Goal: Information Seeking & Learning: Understand process/instructions

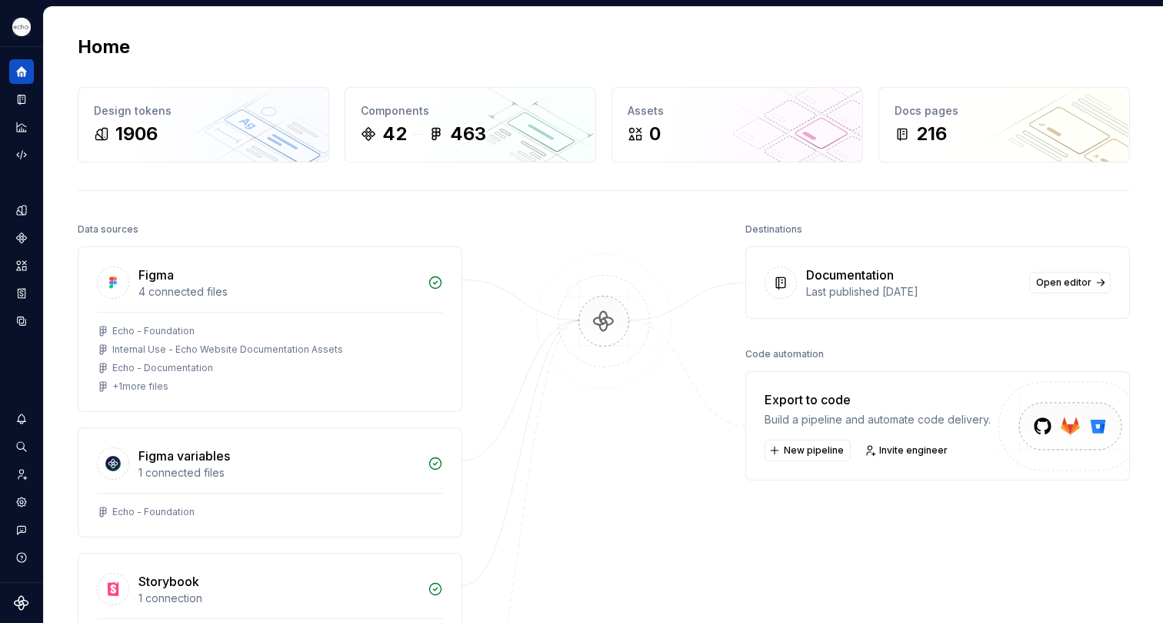
click at [587, 525] on div at bounding box center [604, 523] width 154 height 609
click at [19, 100] on icon "Documentation" at bounding box center [22, 99] width 14 height 14
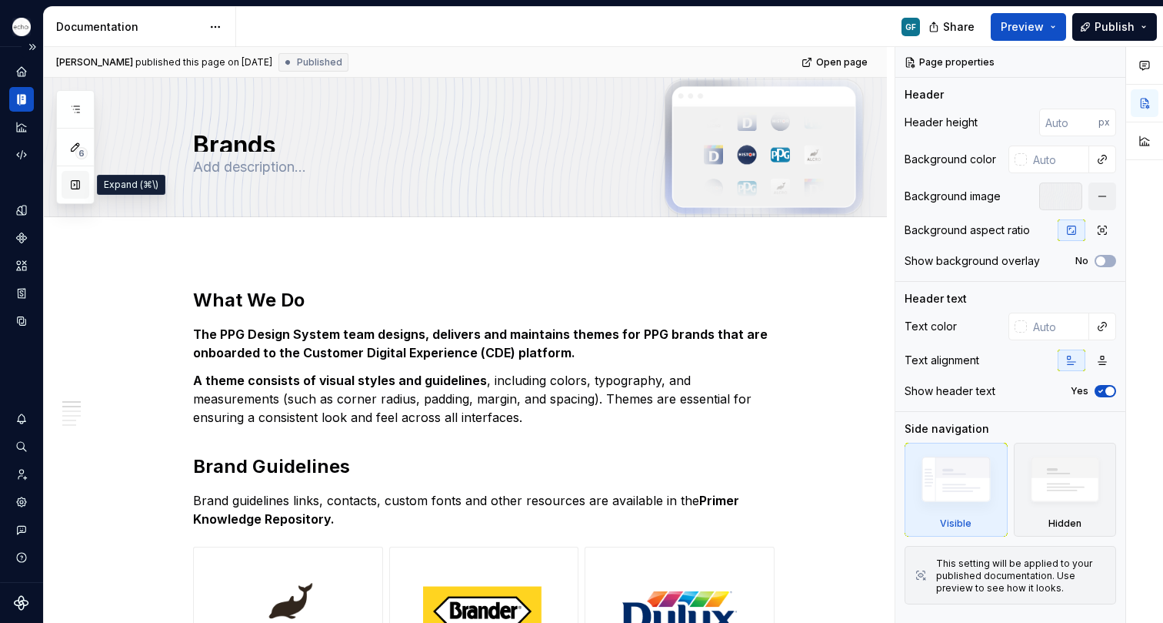
click at [71, 183] on button "button" at bounding box center [76, 185] width 28 height 28
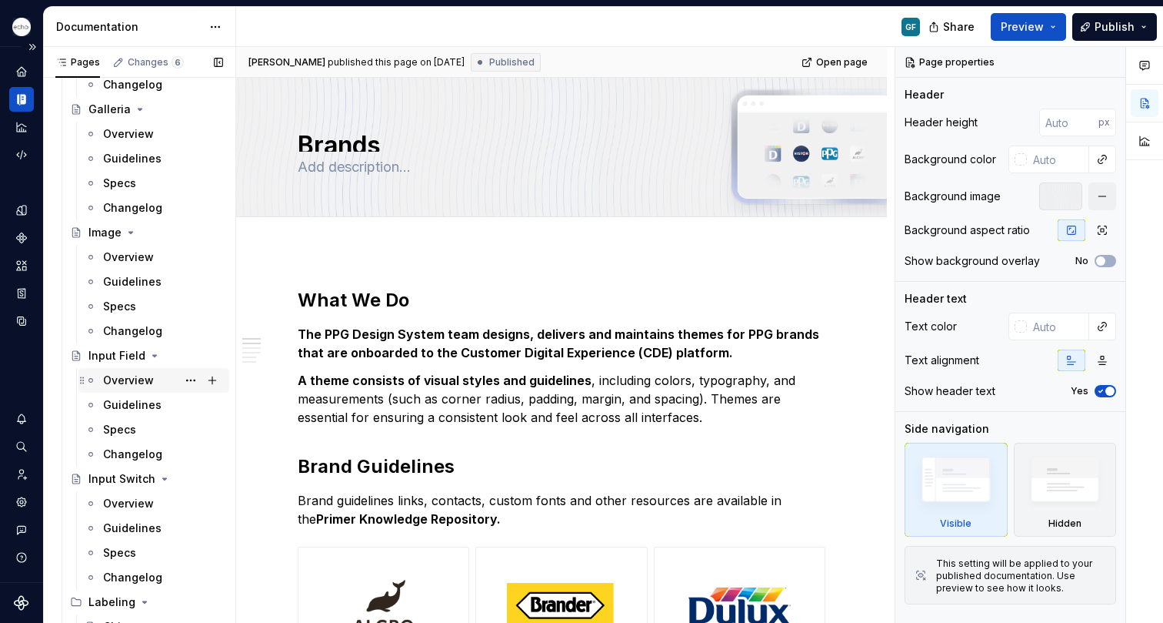
scroll to position [2650, 0]
click at [117, 409] on div "Guidelines" at bounding box center [132, 403] width 58 height 15
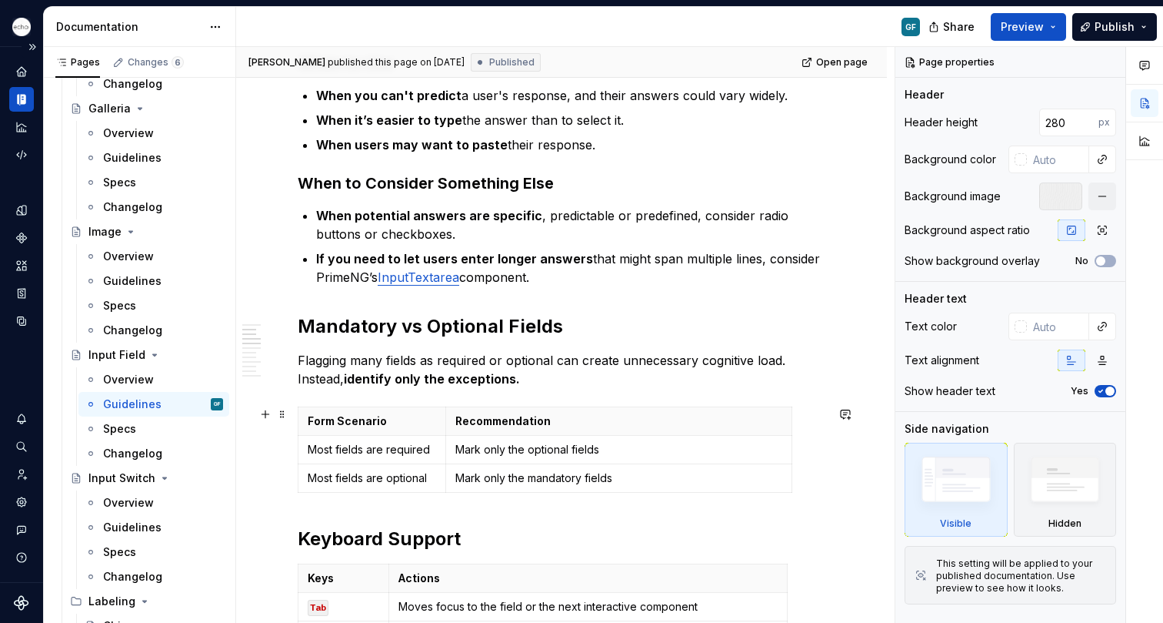
scroll to position [354, 0]
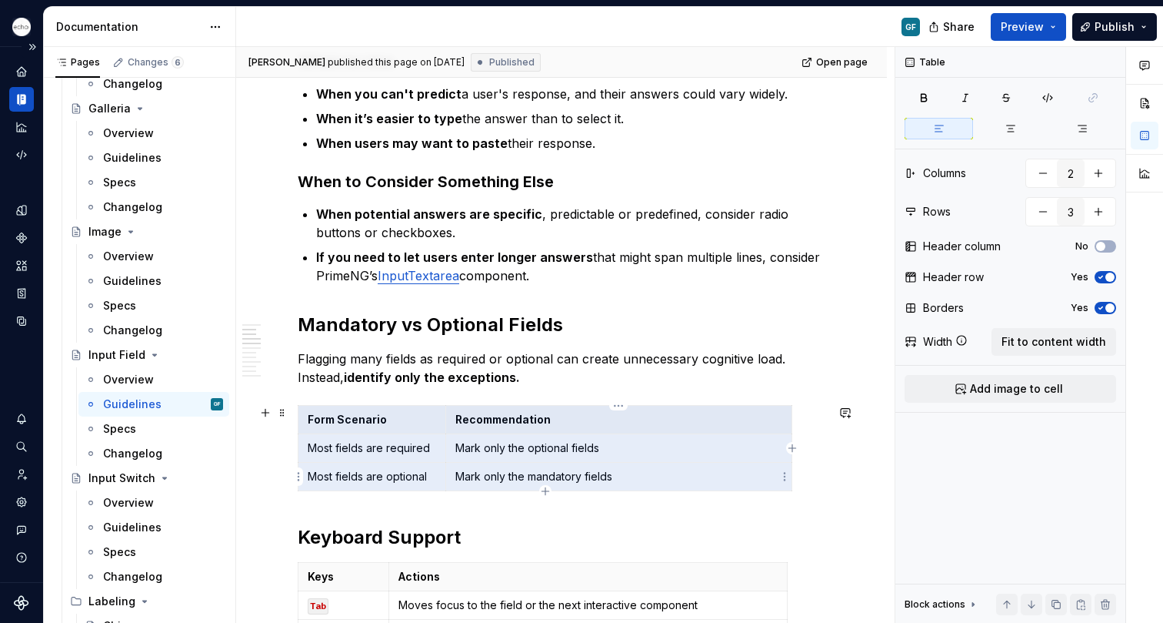
drag, startPoint x: 310, startPoint y: 420, endPoint x: 609, endPoint y: 480, distance: 305.3
click at [609, 480] on tbody "Form Scenario Recommendation Most fields are required Mark only the optional fi…" at bounding box center [546, 448] width 494 height 85
click at [667, 568] on th "Actions" at bounding box center [588, 576] width 399 height 28
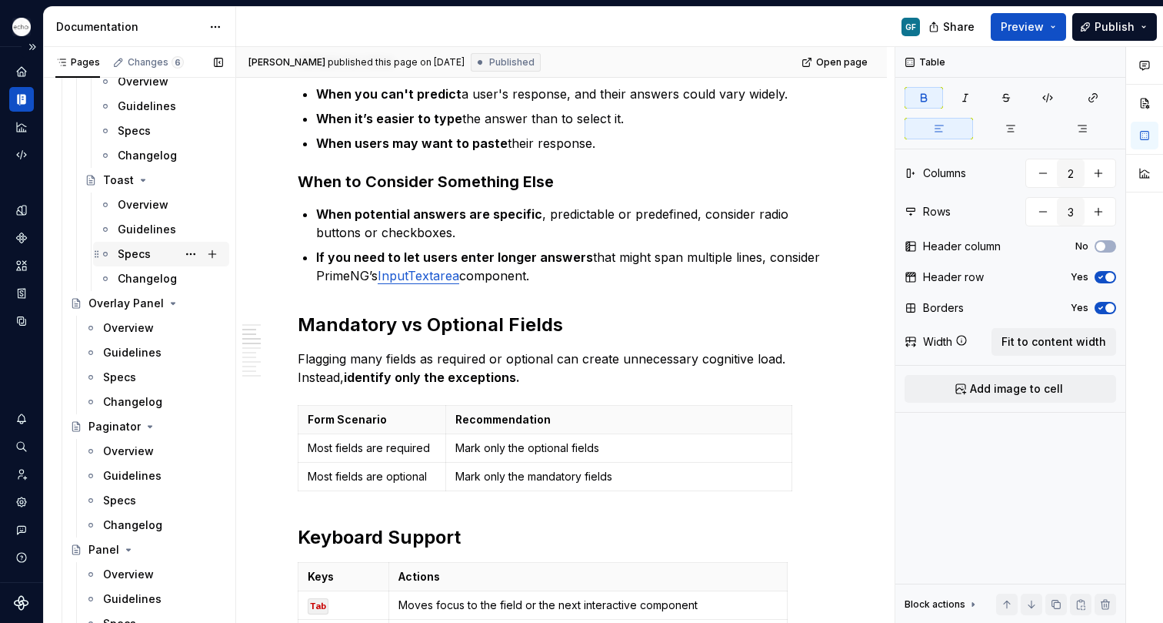
scroll to position [3614, 0]
drag, startPoint x: 126, startPoint y: 253, endPoint x: 132, endPoint y: 229, distance: 24.5
click at [126, 253] on div "Specs" at bounding box center [134, 252] width 33 height 15
click at [132, 225] on div "Guidelines" at bounding box center [147, 228] width 58 height 15
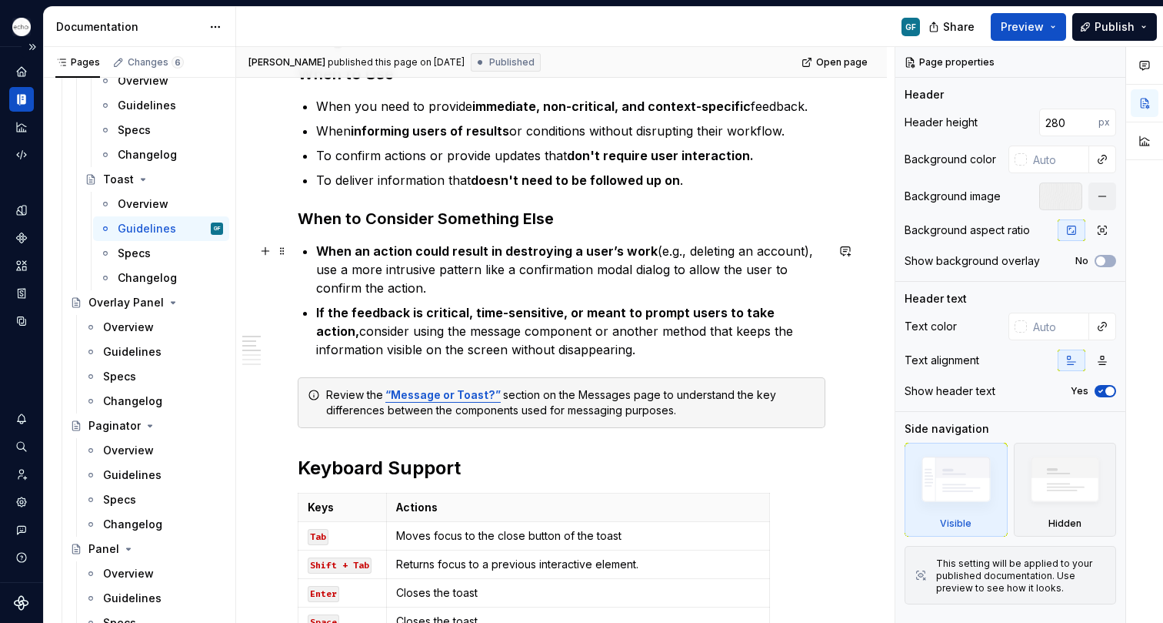
scroll to position [341, 0]
click at [446, 399] on strong "“Message or Toast?”" at bounding box center [443, 395] width 115 height 13
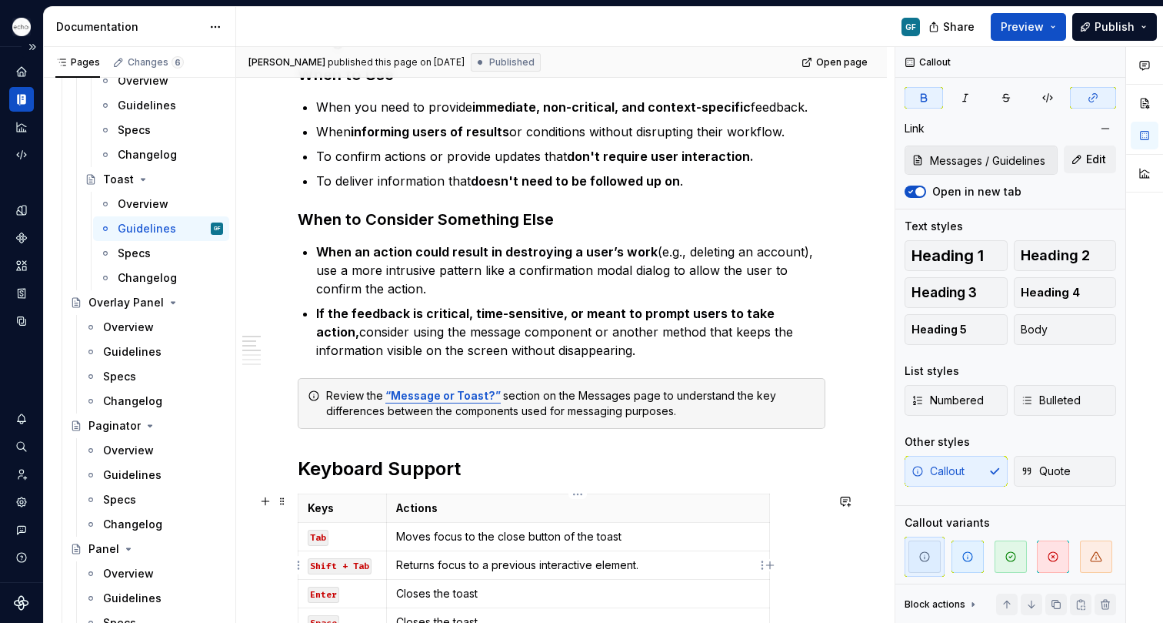
click at [603, 572] on tbody "Keys Actions Tab Moves focus to the close button of the toast Shift + Tab Retur…" at bounding box center [535, 565] width 472 height 142
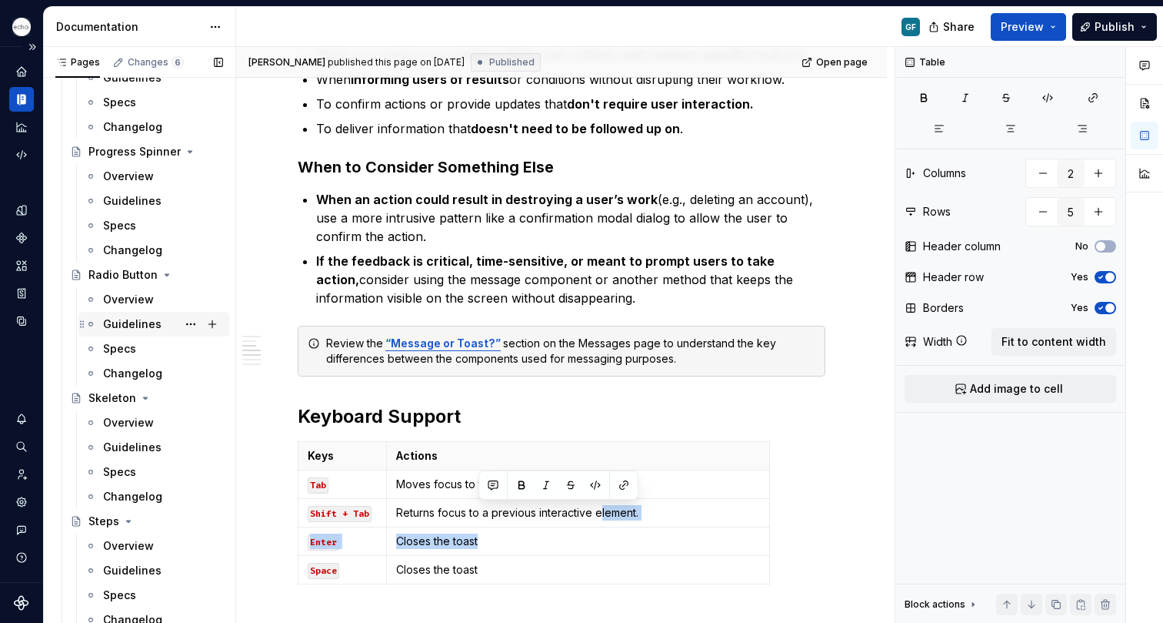
scroll to position [4392, 0]
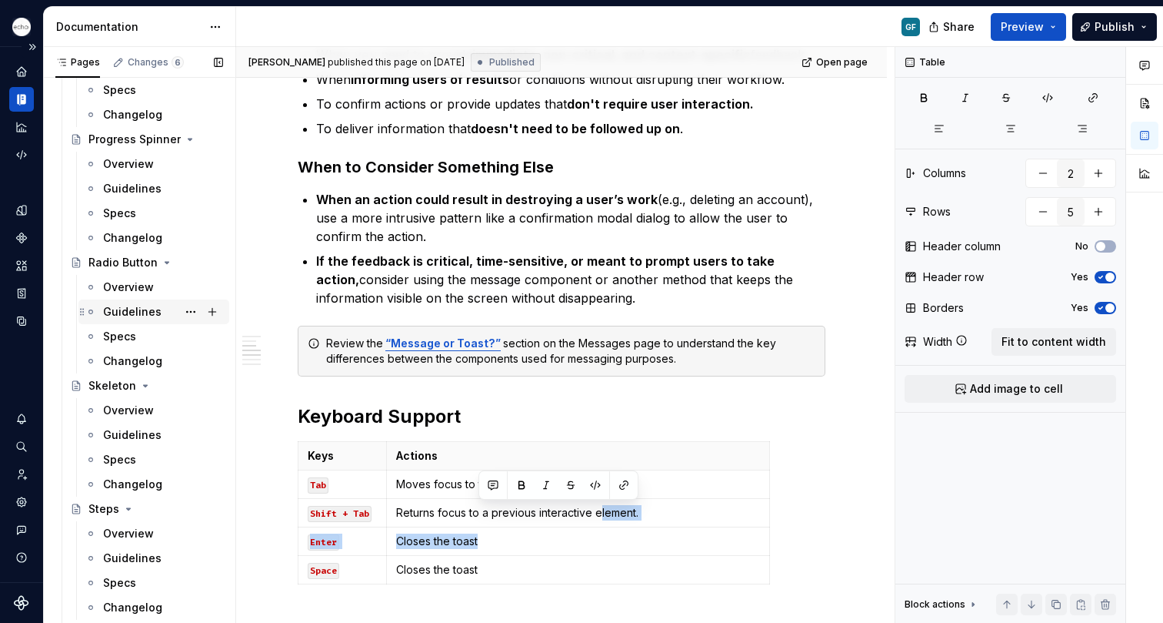
click at [114, 307] on div "Guidelines" at bounding box center [132, 311] width 58 height 15
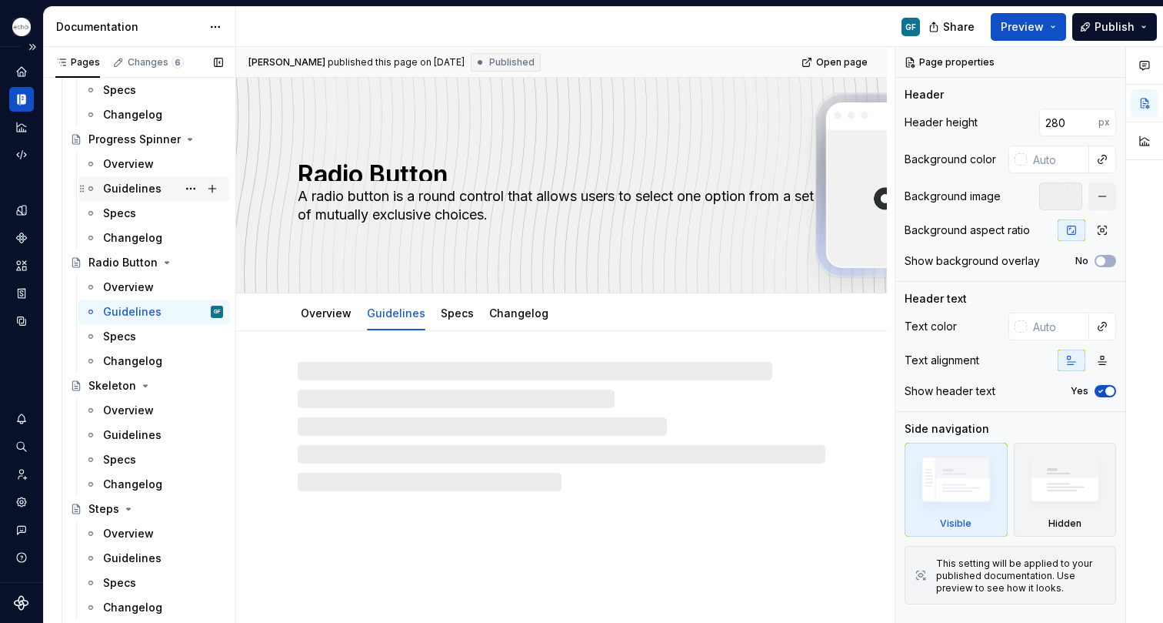
click at [125, 189] on div "Guidelines" at bounding box center [132, 188] width 58 height 15
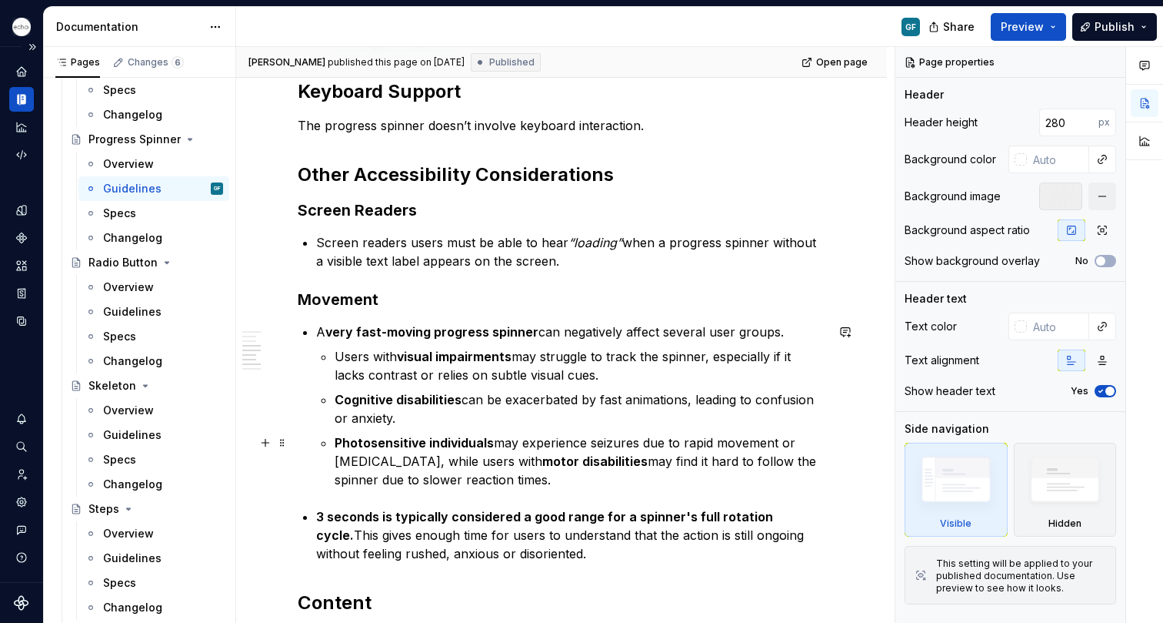
scroll to position [672, 0]
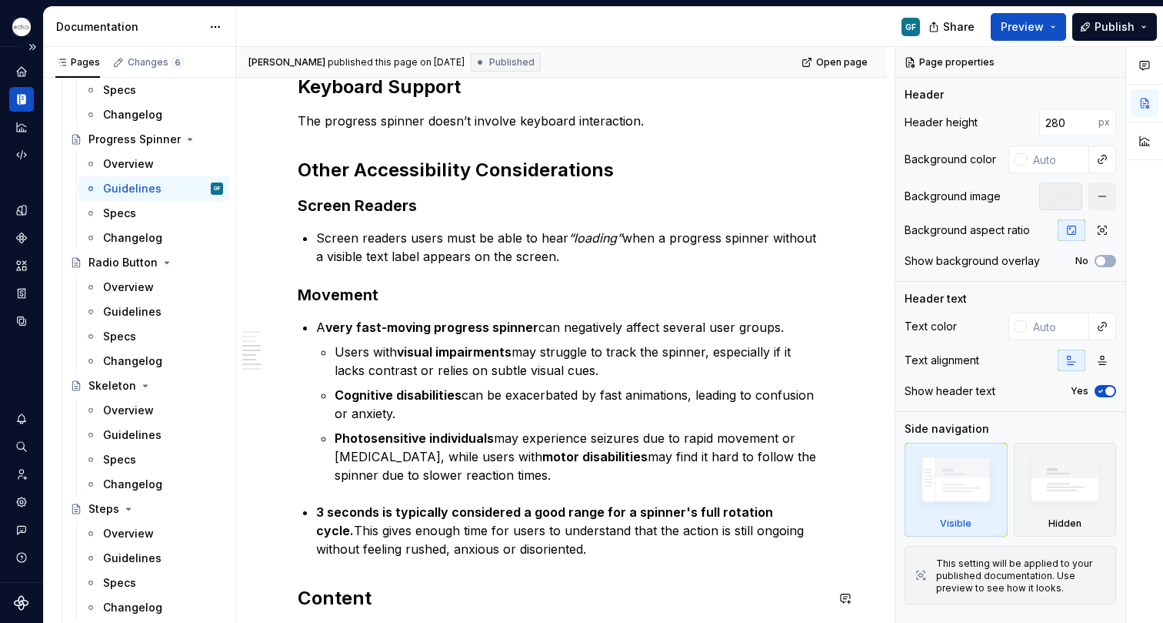
type textarea "*"
